Goal: Answer question/provide support: Answer question/provide support

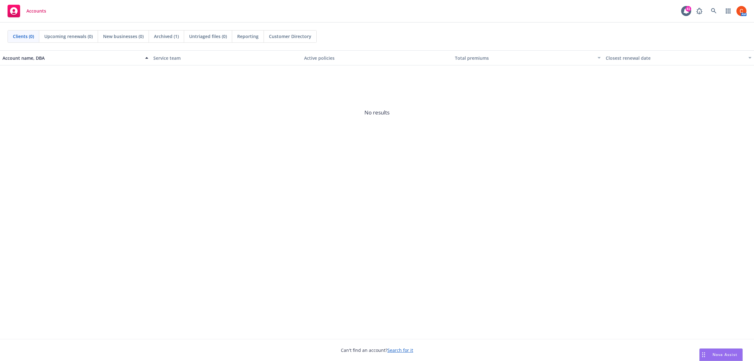
click at [719, 352] on span "Nova Assist" at bounding box center [724, 353] width 25 height 5
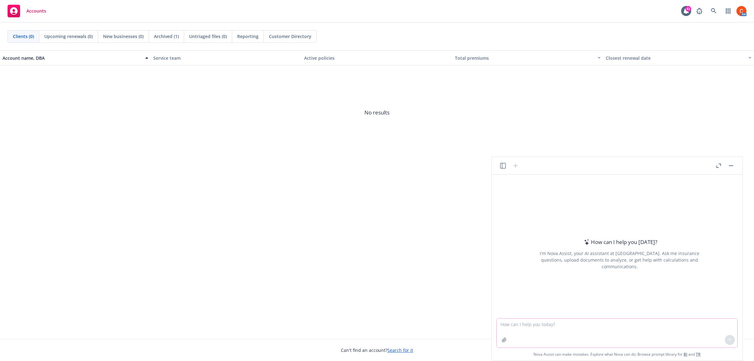
click at [524, 325] on textarea at bounding box center [617, 332] width 241 height 29
paste textarea "co. Sources You said: Telling producer to stick to scope - 1 strategy meeting, …"
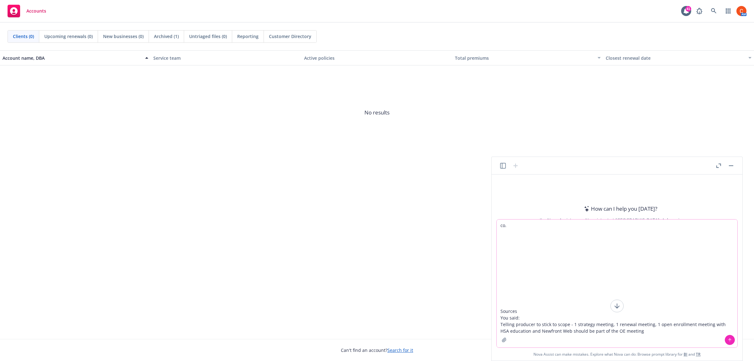
click at [520, 316] on textarea "co. Sources You said: Telling producer to stick to scope - 1 strategy meeting, …" at bounding box center [617, 283] width 241 height 128
click at [567, 325] on textarea "co. Sources You said: Telling producer to stick to scope - 1 strategy meeting, …" at bounding box center [617, 283] width 241 height 128
click at [729, 330] on textarea "co. Sources You said: Telling producer to stick to scope - I received feedback …" at bounding box center [617, 283] width 241 height 128
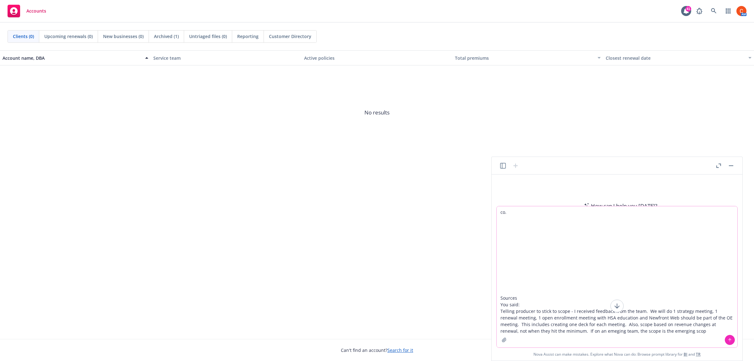
type textarea "co. Sources You said: Telling producer to stick to scope - I received feedback …"
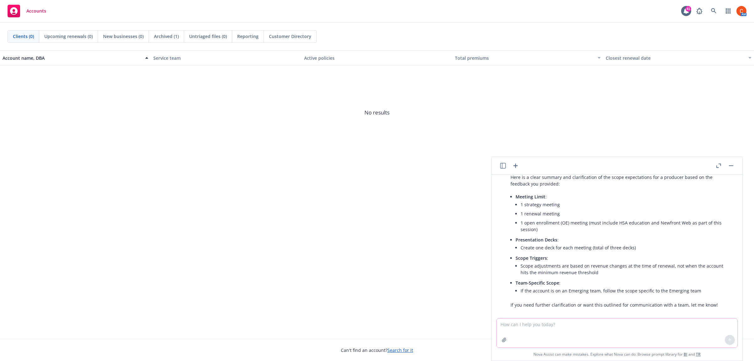
scroll to position [73, 0]
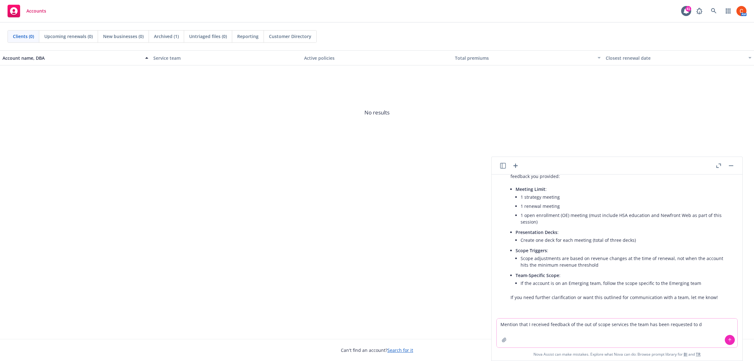
type textarea "Mention that I received feedback of the out of scope services the team has been…"
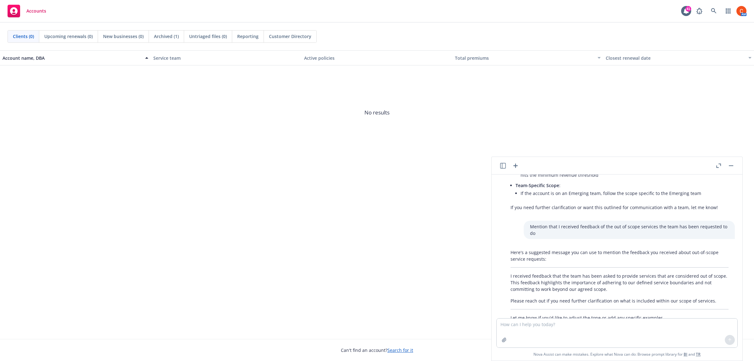
scroll to position [177, 0]
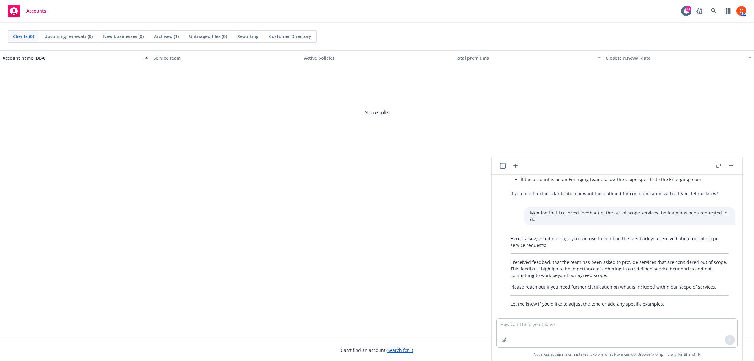
click at [610, 269] on p "I received feedback that the team has been asked to provide services that are c…" at bounding box center [619, 268] width 218 height 20
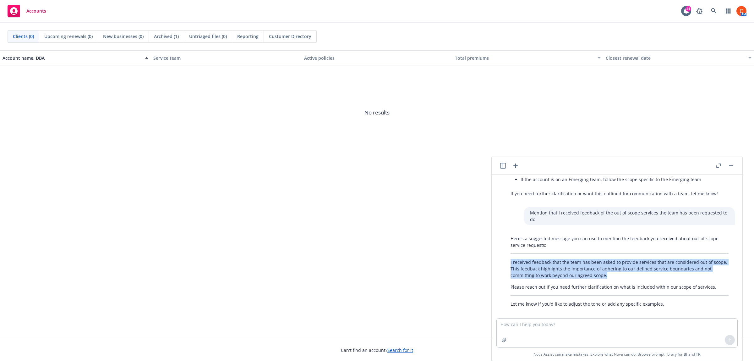
drag, startPoint x: 608, startPoint y: 269, endPoint x: 506, endPoint y: 254, distance: 103.4
click at [506, 254] on div "Here's a suggested message you can use to mention the feedback you received abo…" at bounding box center [619, 270] width 231 height 77
copy p "I received feedback that the team has been asked to provide services that are c…"
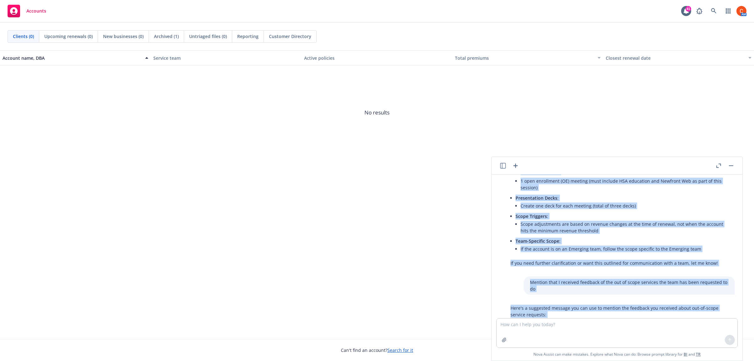
scroll to position [160, 0]
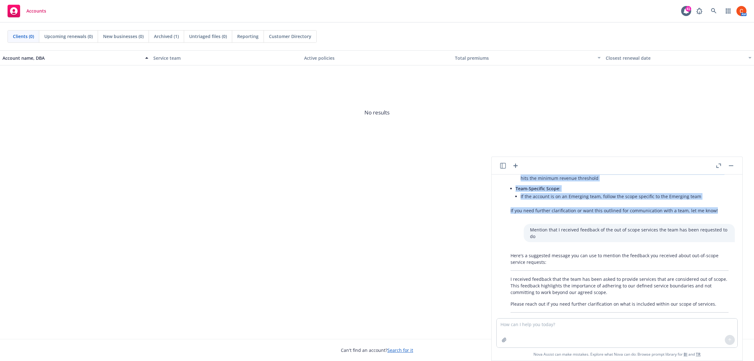
drag, startPoint x: 508, startPoint y: 243, endPoint x: 715, endPoint y: 207, distance: 210.0
click at [715, 207] on div "Here is a clear summary and clarification of the scope expectations for a produ…" at bounding box center [619, 146] width 231 height 139
copy div "Here is a clear summary and clarification of the scope expectations for a produ…"
